Goal: Find specific page/section: Find specific page/section

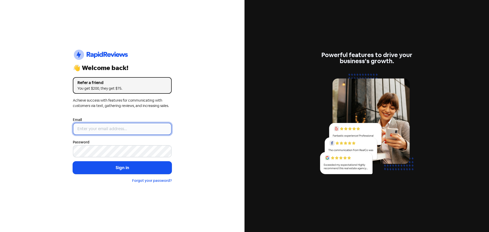
type input "[EMAIL_ADDRESS][DOMAIN_NAME]"
click at [116, 171] on button "Sign in" at bounding box center [122, 168] width 99 height 13
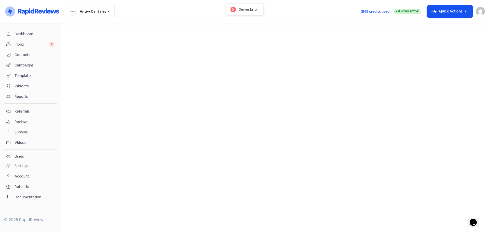
drag, startPoint x: 25, startPoint y: 121, endPoint x: 110, endPoint y: 61, distance: 104.2
click at [25, 121] on span "Reviews" at bounding box center [35, 121] width 40 height 5
click at [164, 26] on li "Reviews" at bounding box center [161, 29] width 16 height 12
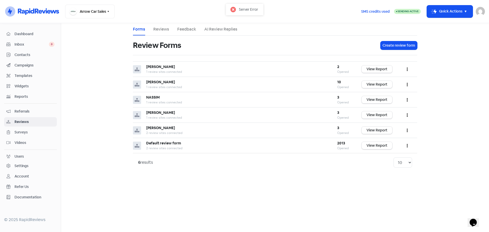
click at [164, 29] on link "Reviews" at bounding box center [161, 29] width 16 height 6
